Goal: Find contact information: Find contact information

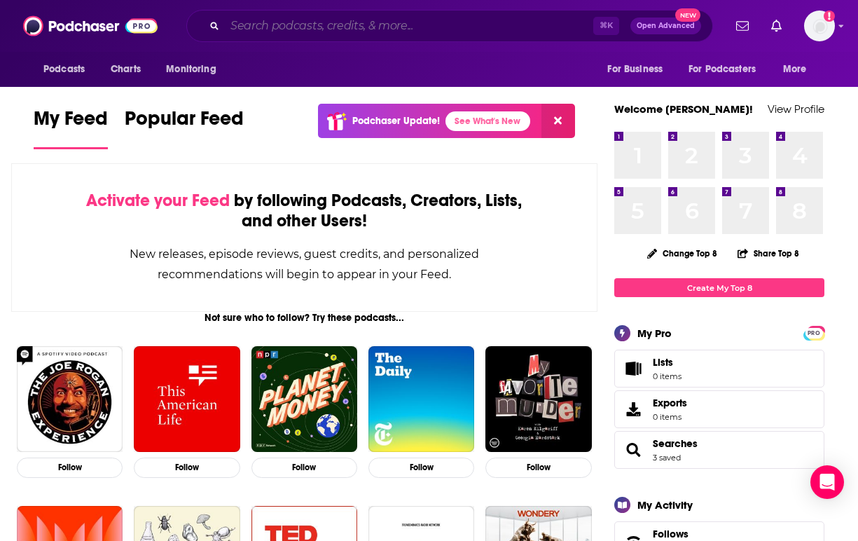
click at [292, 29] on input "Search podcasts, credits, & more..." at bounding box center [409, 26] width 368 height 22
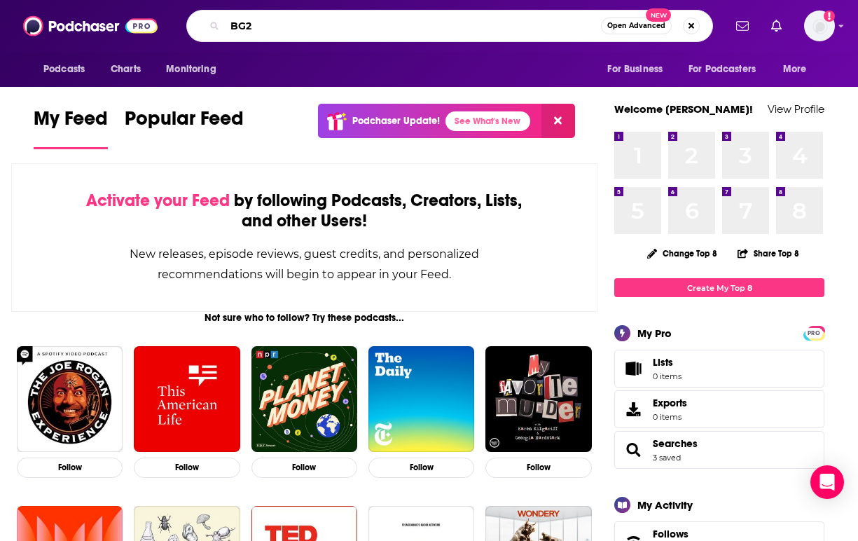
type input "BG2"
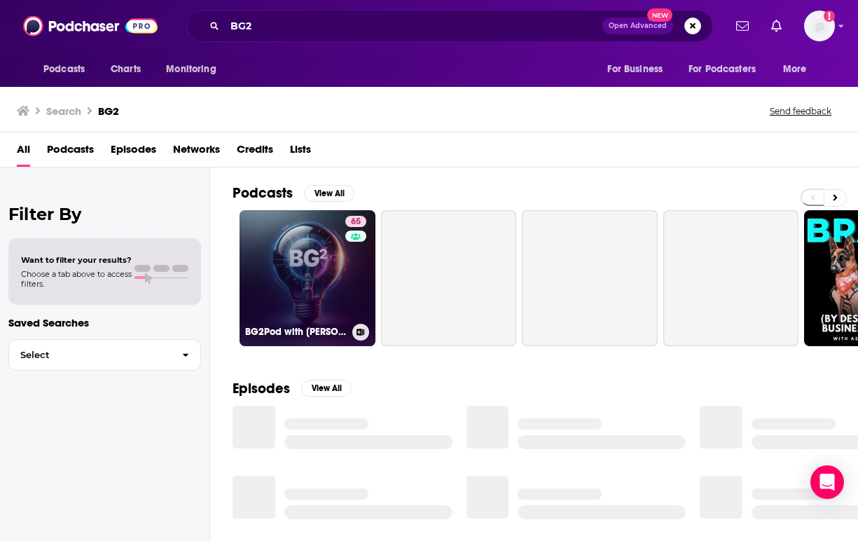
click at [293, 251] on link "65 BG2Pod with [PERSON_NAME] and [PERSON_NAME]" at bounding box center [307, 278] width 136 height 136
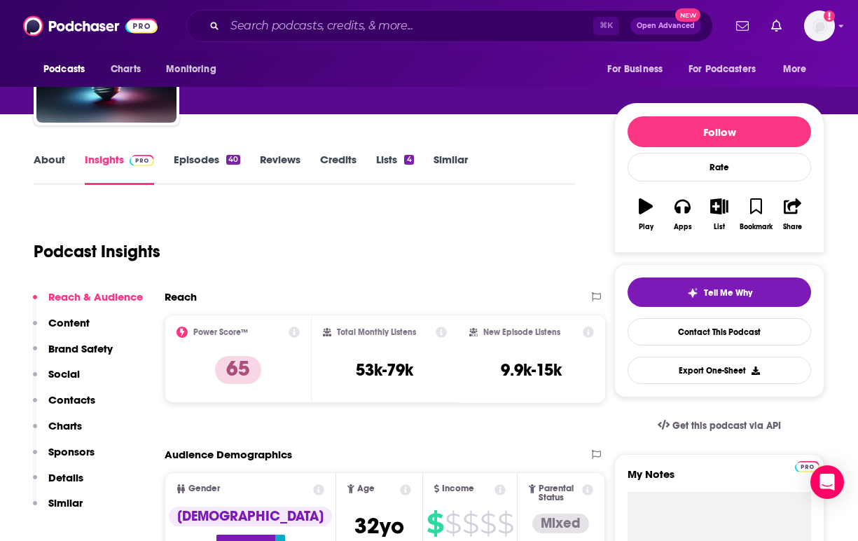
scroll to position [112, 0]
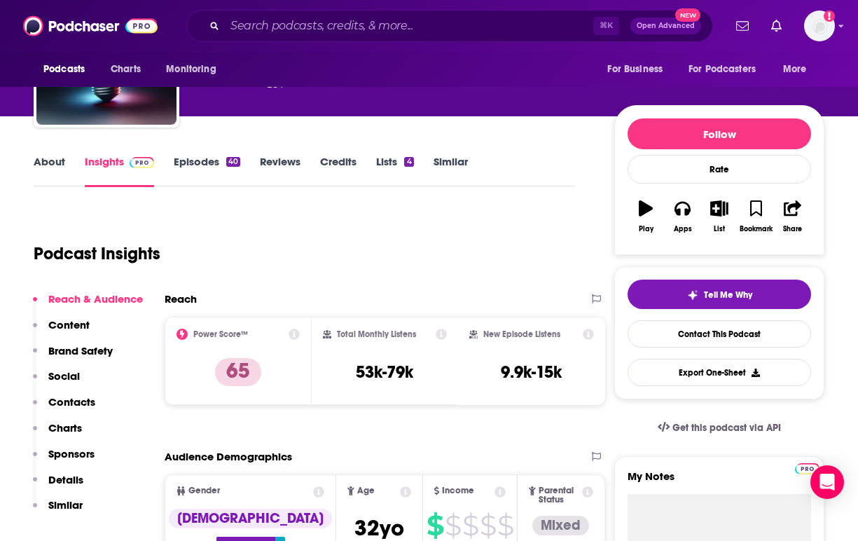
click at [190, 159] on link "Episodes 40" at bounding box center [207, 171] width 67 height 32
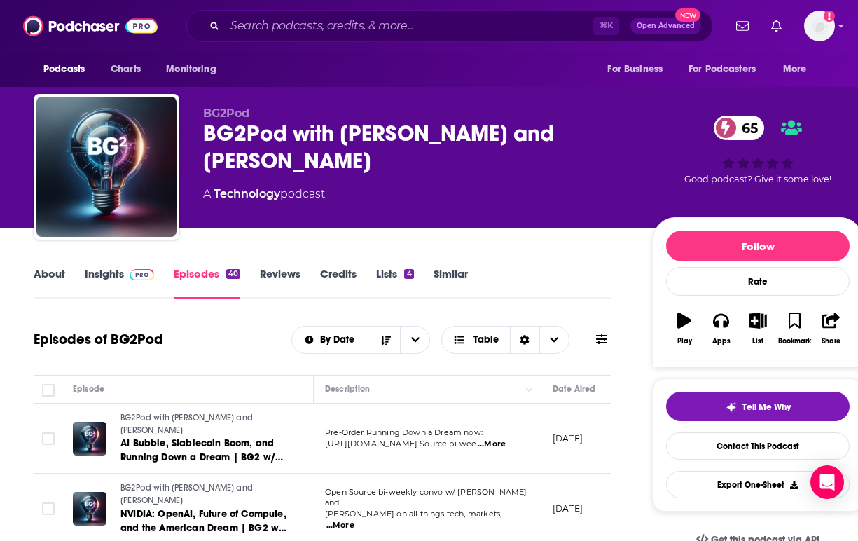
click at [473, 195] on div "A Technology podcast" at bounding box center [416, 194] width 427 height 17
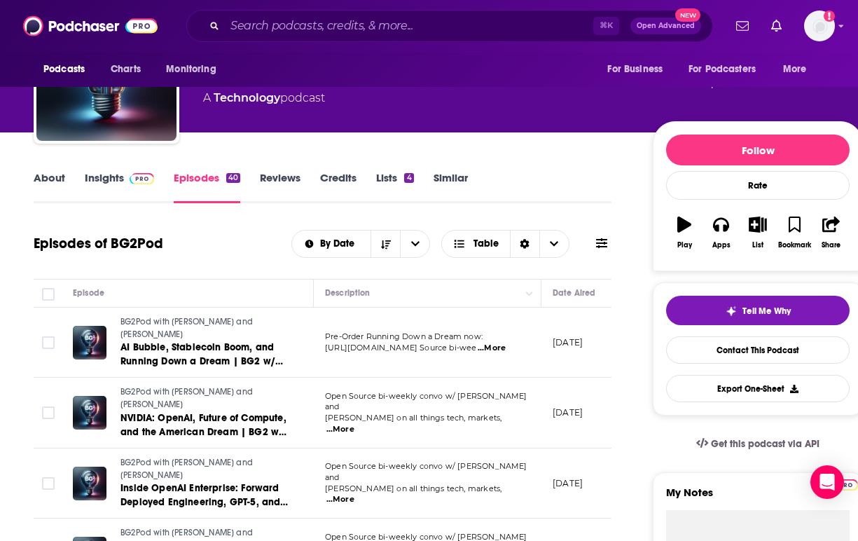
scroll to position [84, 0]
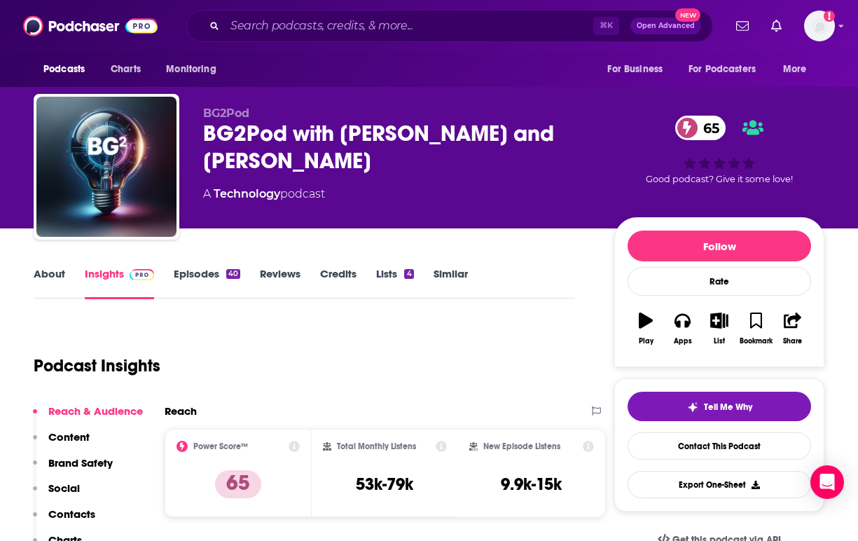
click at [403, 334] on div "Podcast Insights" at bounding box center [299, 356] width 530 height 71
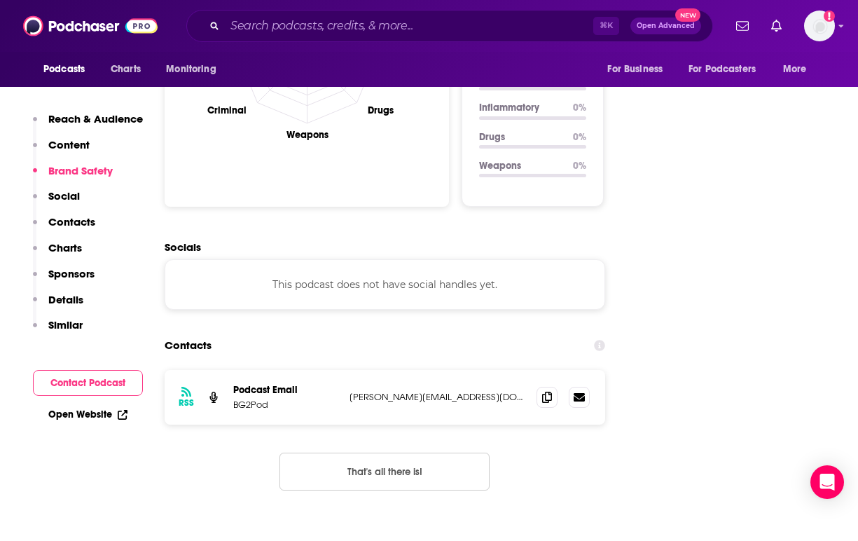
scroll to position [1457, 0]
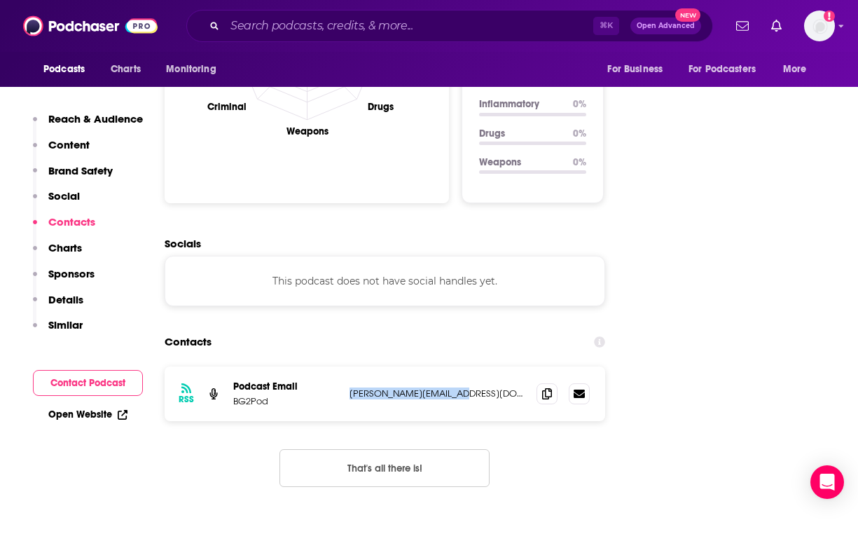
drag, startPoint x: 464, startPoint y: 310, endPoint x: 350, endPoint y: 315, distance: 113.6
click at [350, 387] on p "[PERSON_NAME][EMAIL_ADDRESS][DOMAIN_NAME]" at bounding box center [437, 393] width 176 height 12
copy p "[PERSON_NAME][EMAIL_ADDRESS][DOMAIN_NAME]"
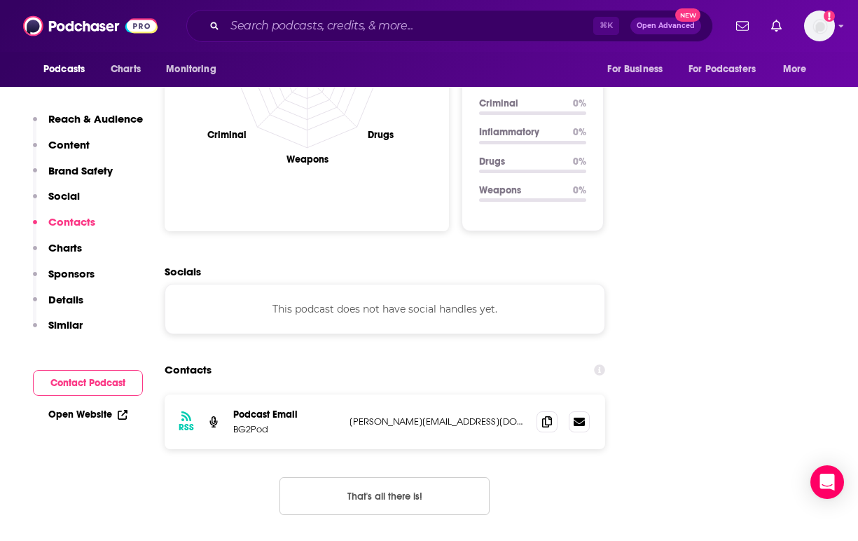
drag, startPoint x: 461, startPoint y: 336, endPoint x: 345, endPoint y: 340, distance: 115.6
click at [345, 394] on div "RSS Podcast Email BG2Pod [PERSON_NAME][EMAIL_ADDRESS][DOMAIN_NAME] [PERSON_NAME…" at bounding box center [385, 421] width 440 height 55
copy p "[PERSON_NAME][EMAIL_ADDRESS][DOMAIN_NAME]"
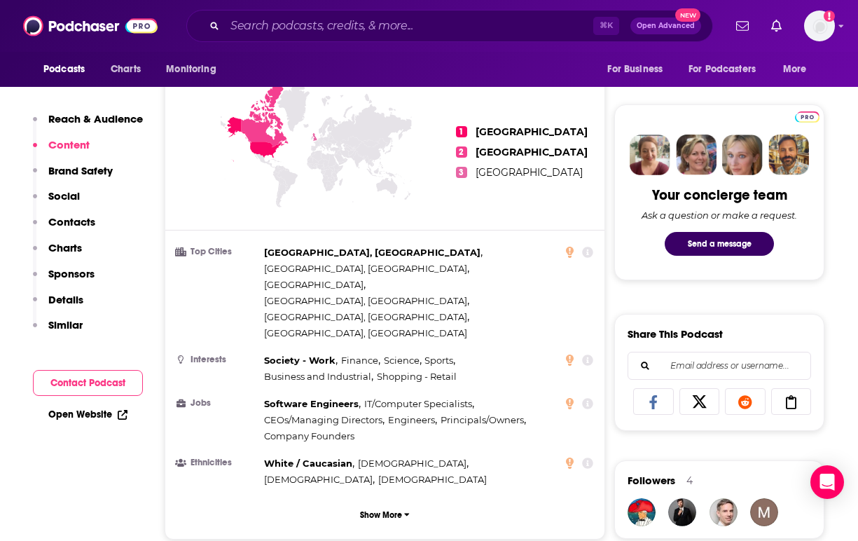
scroll to position [0, 0]
